Goal: Task Accomplishment & Management: Manage account settings

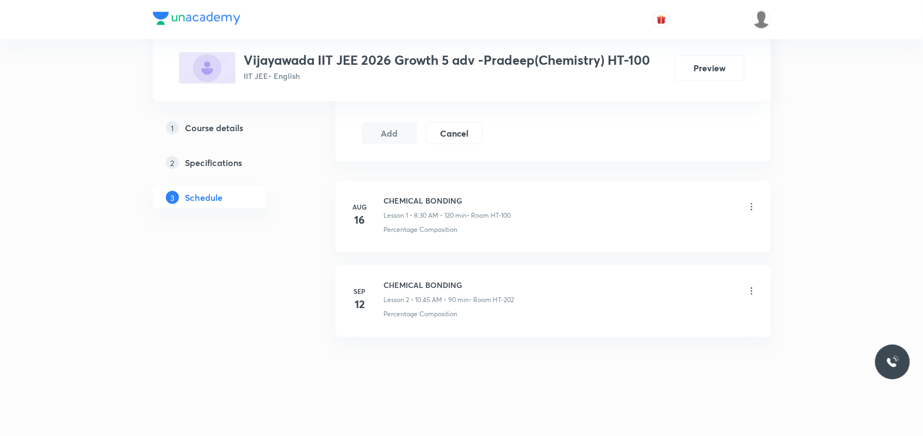
scroll to position [607, 0]
click at [426, 278] on h6 "CHEMICAL BONDING" at bounding box center [449, 281] width 131 height 11
copy h6 "CHEMICAL BONDING"
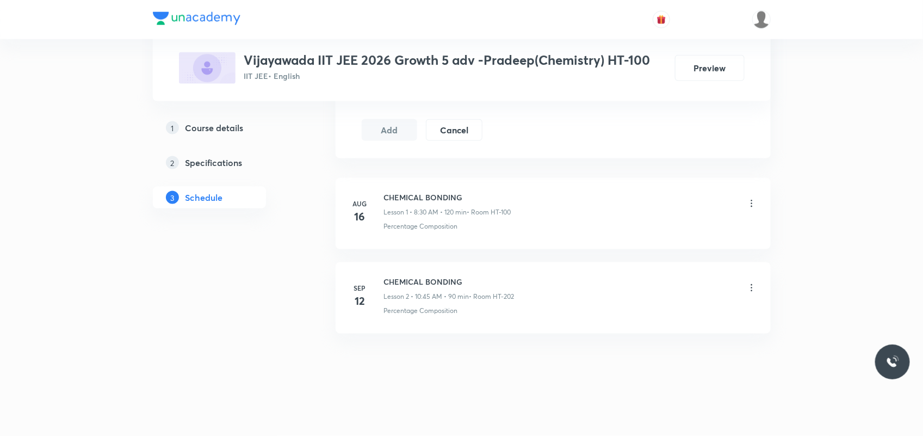
click at [566, 47] on div "Plus Courses Vijayawada IIT JEE 2026 Growth 5 adv -Pradeep(Chemistry) HT-100 II…" at bounding box center [462, 50] width 566 height 66
